Goal: Task Accomplishment & Management: Use online tool/utility

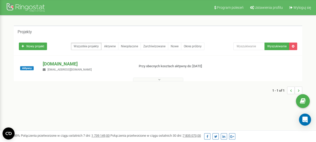
click at [62, 64] on p "[DOMAIN_NAME]" at bounding box center [87, 64] width 88 height 7
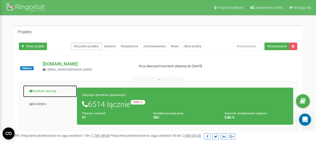
click at [36, 92] on link "Centrum obsługi" at bounding box center [50, 91] width 54 height 12
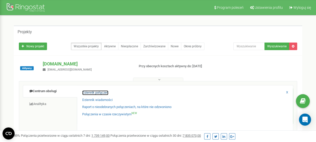
click at [91, 91] on link "Dziennik połączeń" at bounding box center [95, 92] width 26 height 5
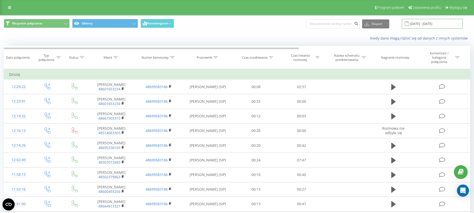
drag, startPoint x: 426, startPoint y: 23, endPoint x: 425, endPoint y: 27, distance: 4.6
click at [316, 23] on input "19.08.2025 - 19.09.2025" at bounding box center [432, 24] width 61 height 10
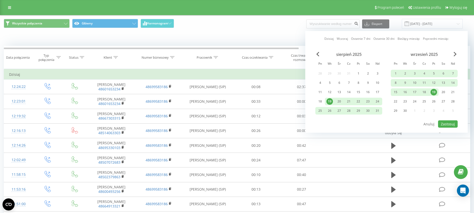
click at [316, 93] on div "19" at bounding box center [433, 92] width 7 height 7
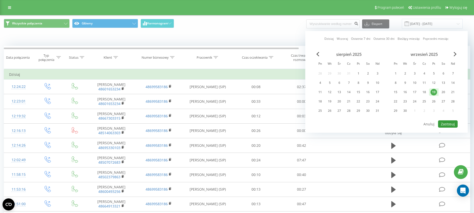
click at [316, 123] on button "Zastosuj" at bounding box center [448, 123] width 20 height 7
type input "19.09.2025 - 19.09.2025"
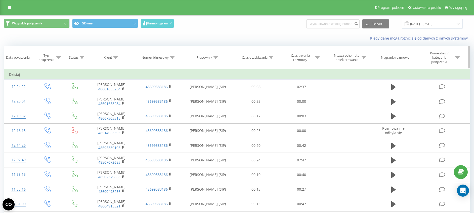
click at [313, 59] on div "Czas trwania rozmowy" at bounding box center [300, 57] width 27 height 9
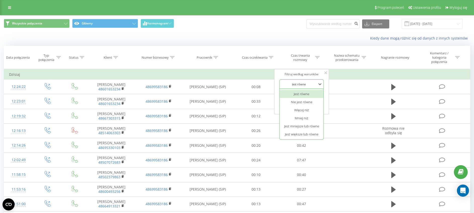
click at [301, 88] on div "Jest równe" at bounding box center [301, 84] width 44 height 10
click at [291, 137] on div "Jest większe lub równe" at bounding box center [301, 134] width 44 height 8
click at [298, 96] on input "text" at bounding box center [301, 95] width 44 height 9
type input "00:20"
click at [313, 106] on span "OK" at bounding box center [312, 106] width 14 height 8
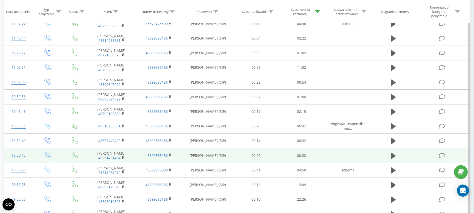
scroll to position [201, 0]
